Goal: Navigation & Orientation: Find specific page/section

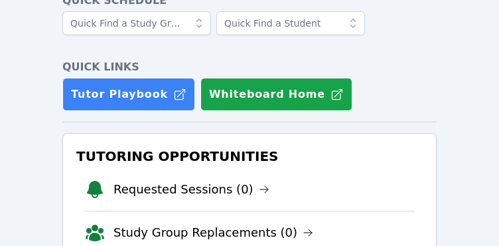
scroll to position [209, 0]
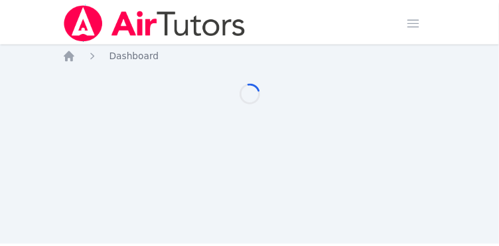
scroll to position [209, 0]
